Goal: Task Accomplishment & Management: Complete application form

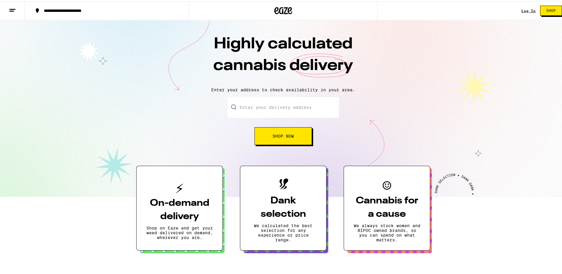
click at [547, 10] on span "Shop" at bounding box center [550, 10] width 9 height 4
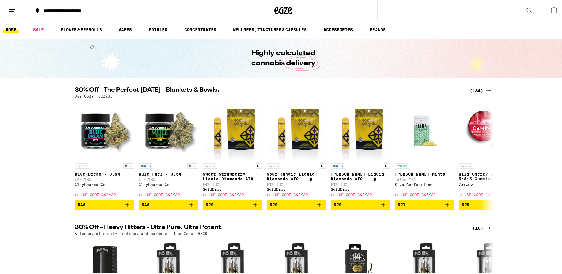
click at [8, 9] on button at bounding box center [12, 9] width 25 height 19
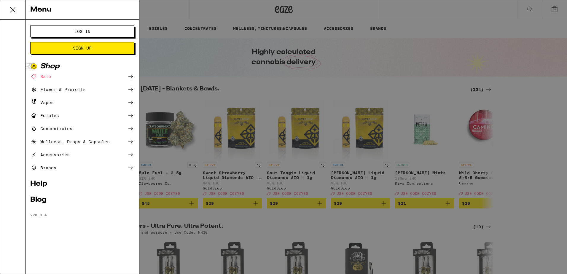
click at [75, 46] on span "Sign Up" at bounding box center [82, 48] width 19 height 4
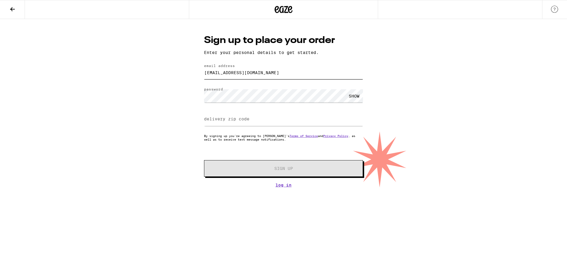
drag, startPoint x: 283, startPoint y: 70, endPoint x: 171, endPoint y: 73, distance: 111.7
click at [171, 73] on div "Sign up to place your order Enter your personal details to get started. email a…" at bounding box center [283, 103] width 567 height 168
type input "[PERSON_NAME][EMAIL_ADDRESS][PERSON_NAME][DOMAIN_NAME]"
click at [26, 99] on div "Sign up to place your order Enter your personal details to get started. email a…" at bounding box center [283, 103] width 567 height 168
click at [323, 121] on input "delivery zip code" at bounding box center [283, 119] width 159 height 13
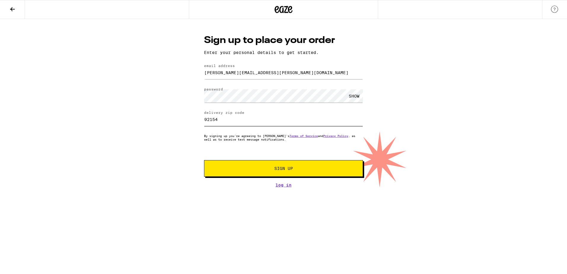
type input "92154"
click at [287, 175] on button "Sign Up" at bounding box center [283, 168] width 159 height 17
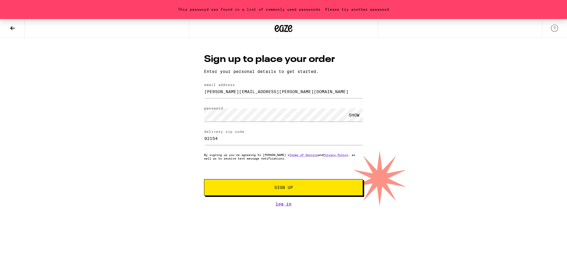
click at [353, 116] on div "SHOW" at bounding box center [354, 114] width 18 height 13
click at [159, 117] on div "This password was found in a list of commonly used passwords. Please try anothe…" at bounding box center [283, 112] width 567 height 187
click at [294, 188] on span "Sign Up" at bounding box center [283, 187] width 118 height 4
